Goal: Task Accomplishment & Management: Manage account settings

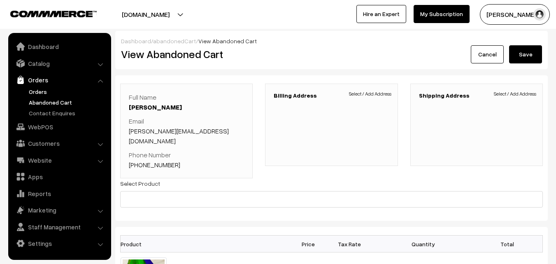
scroll to position [82, 0]
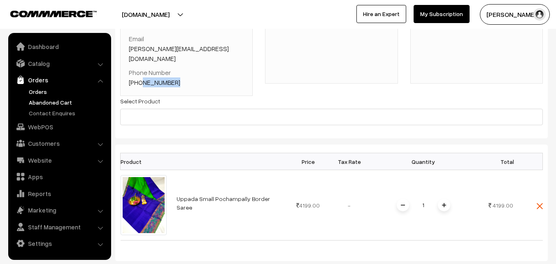
click at [43, 92] on link "Orders" at bounding box center [68, 91] width 82 height 9
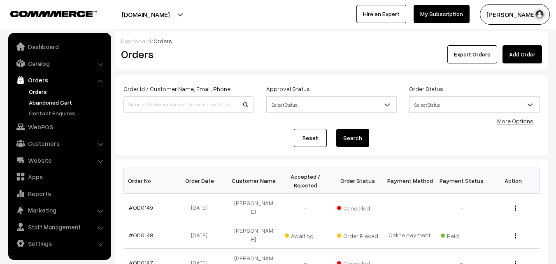
click at [42, 99] on link "Abandoned Cart" at bounding box center [68, 102] width 82 height 9
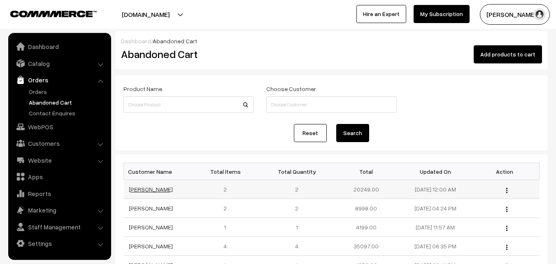
click at [150, 192] on link "[PERSON_NAME]" at bounding box center [151, 189] width 44 height 7
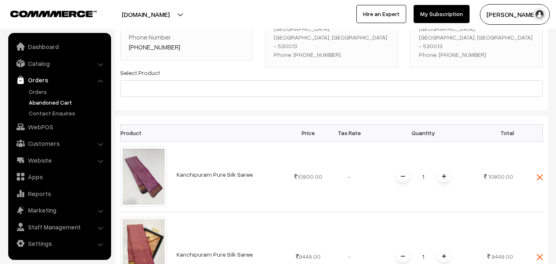
scroll to position [41, 0]
